Goal: Information Seeking & Learning: Learn about a topic

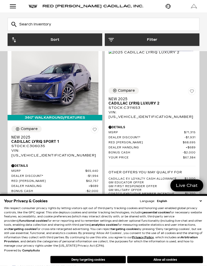
scroll to position [88, 0]
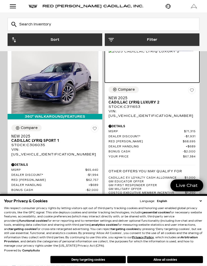
click at [165, 54] on img at bounding box center [143, 52] width 71 height 6
click at [172, 54] on img at bounding box center [143, 52] width 71 height 6
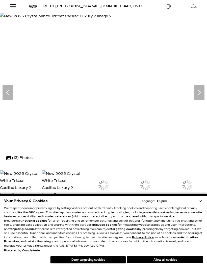
click at [204, 93] on icon "Next" at bounding box center [199, 92] width 10 height 10
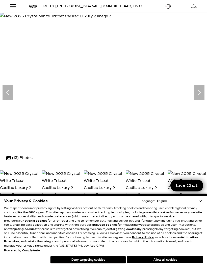
click at [200, 92] on icon "Next" at bounding box center [198, 92] width 3 height 5
click at [201, 92] on icon "Next" at bounding box center [199, 92] width 10 height 10
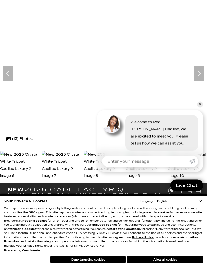
scroll to position [19, 0]
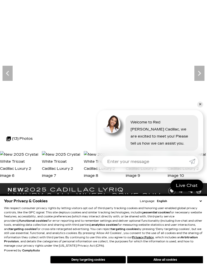
click at [7, 72] on icon "Previous" at bounding box center [7, 73] width 3 height 5
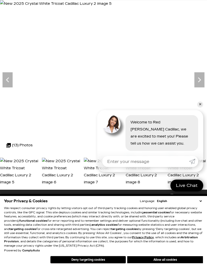
scroll to position [0, 0]
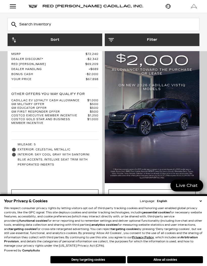
scroll to position [433, 0]
click at [125, 25] on input "Search Inventory" at bounding box center [103, 24] width 191 height 13
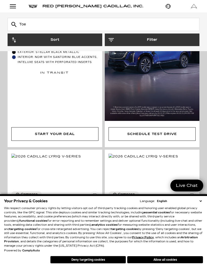
type input "Toe."
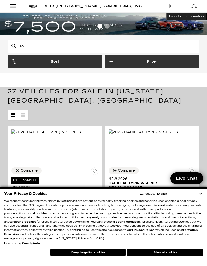
type input "Toe."
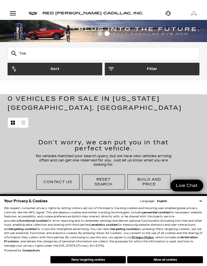
click at [40, 51] on input "Toe." at bounding box center [103, 53] width 191 height 13
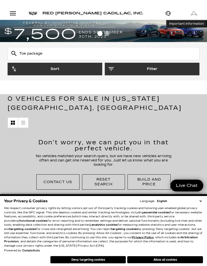
type input "Toe package"
